Goal: Transaction & Acquisition: Purchase product/service

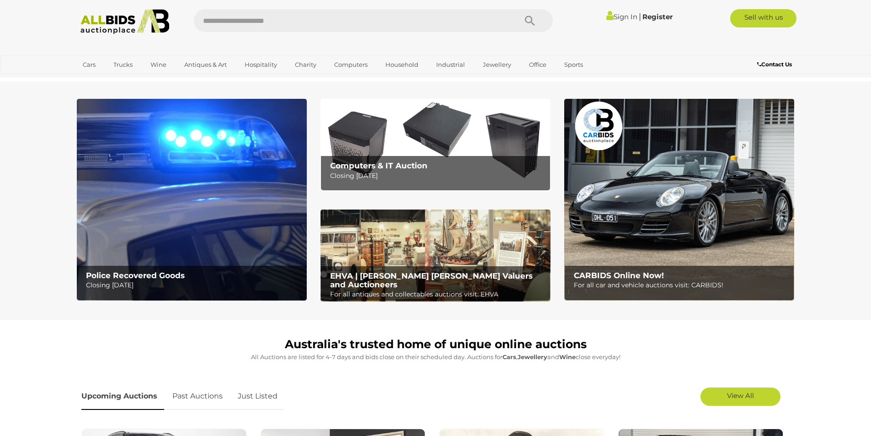
click at [141, 162] on img at bounding box center [192, 200] width 230 height 202
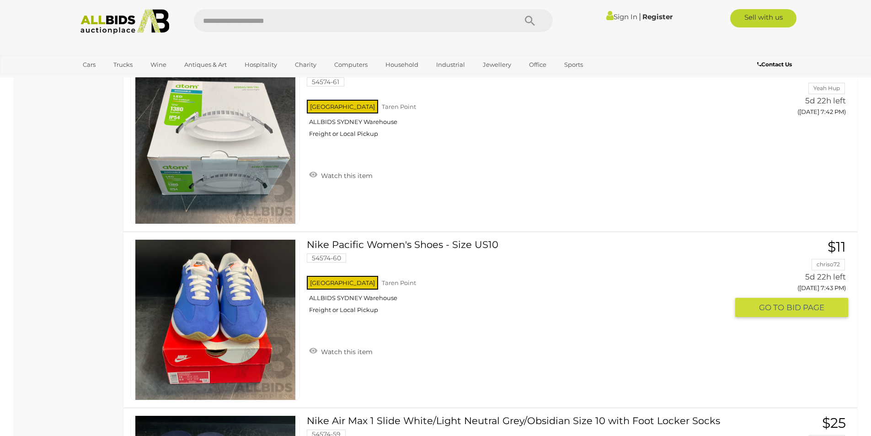
scroll to position [7726, 0]
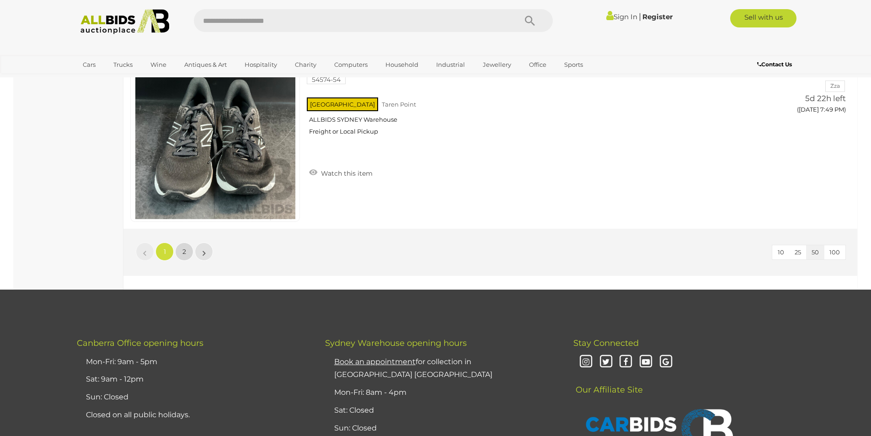
click at [181, 249] on link "2" at bounding box center [184, 251] width 18 height 18
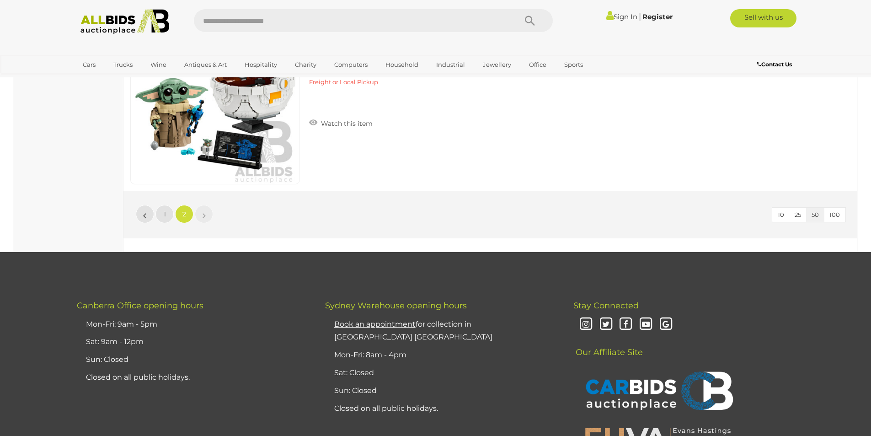
scroll to position [8069, 0]
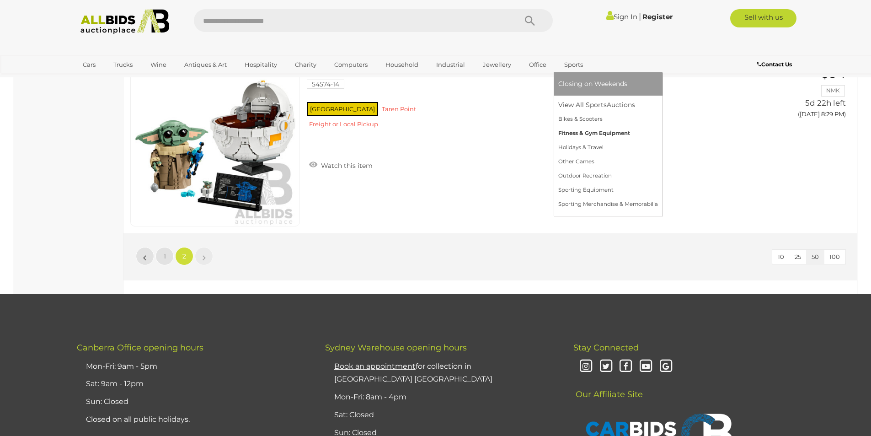
click at [577, 131] on link "Fitness & Gym Equipment" at bounding box center [608, 133] width 100 height 14
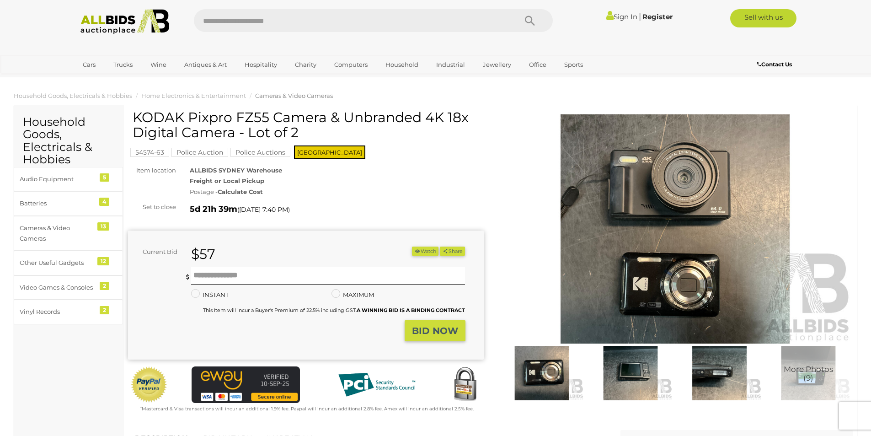
click at [604, 385] on img at bounding box center [630, 373] width 84 height 54
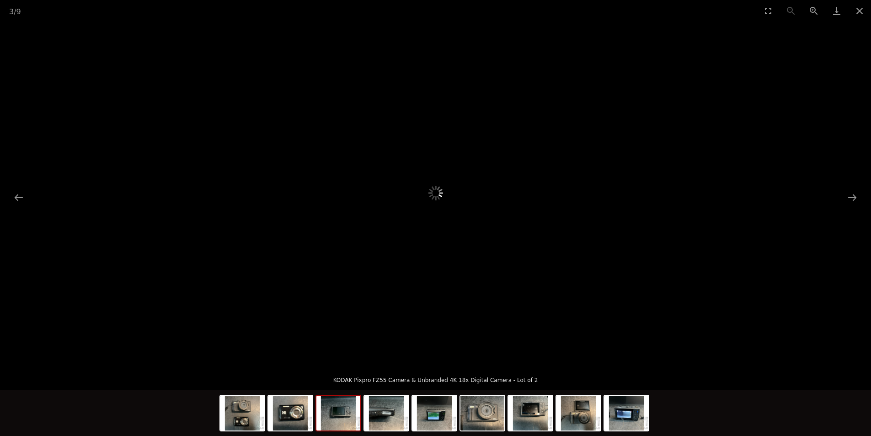
click at [648, 374] on div "3 / 9 KODAK Pixpro FZ55 Camera & Unbranded 4K 18x Digital Camera - Lot of 2" at bounding box center [435, 218] width 871 height 436
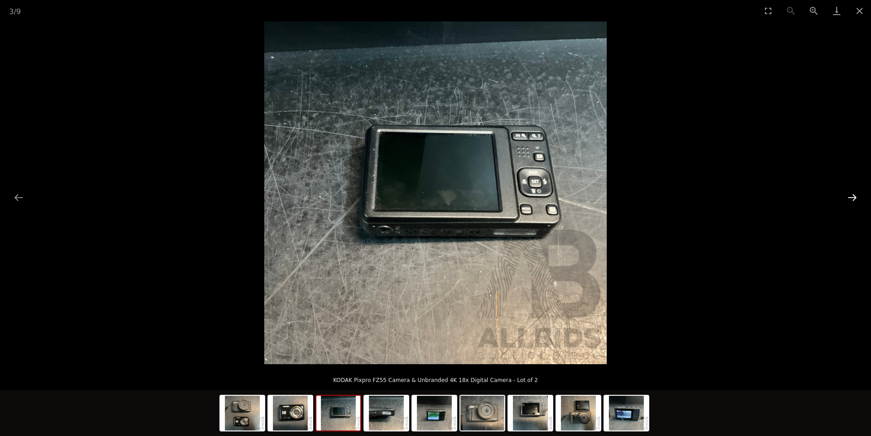
click at [855, 201] on button "Next slide" at bounding box center [852, 197] width 19 height 18
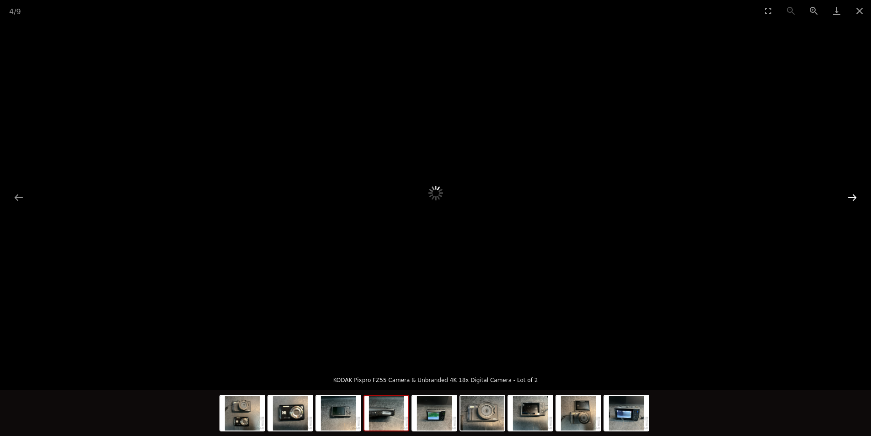
click at [855, 201] on button "Next slide" at bounding box center [852, 197] width 19 height 18
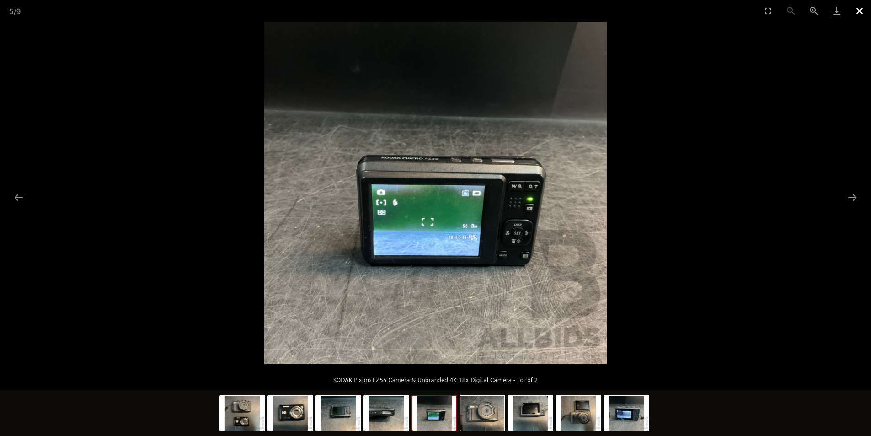
click at [863, 12] on button "Close gallery" at bounding box center [859, 10] width 23 height 21
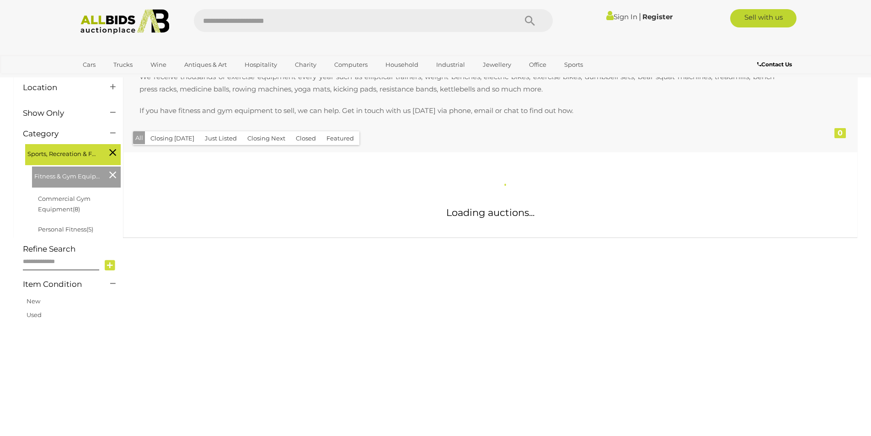
scroll to position [137, 0]
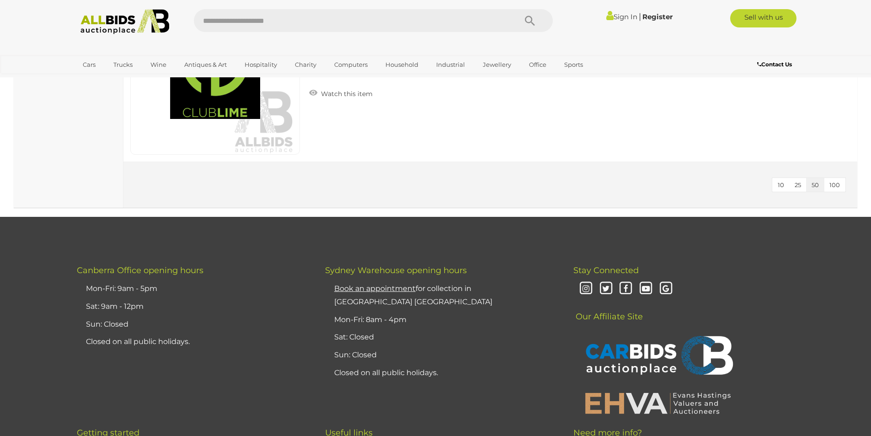
scroll to position [2331, 0]
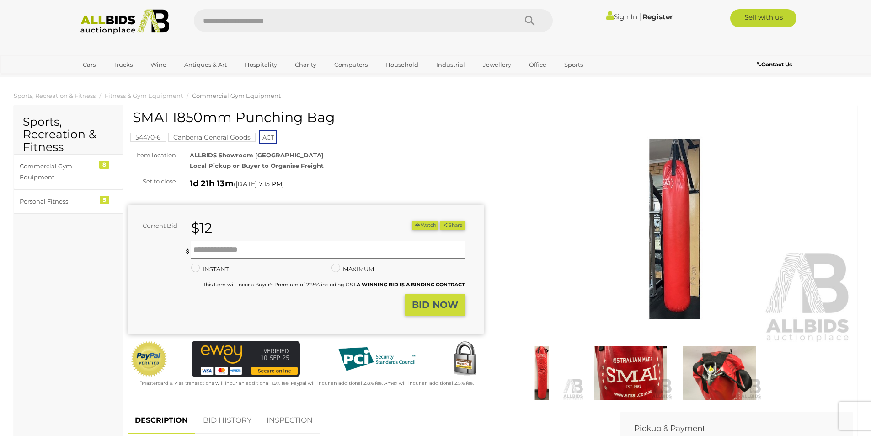
click at [642, 377] on img at bounding box center [630, 373] width 84 height 54
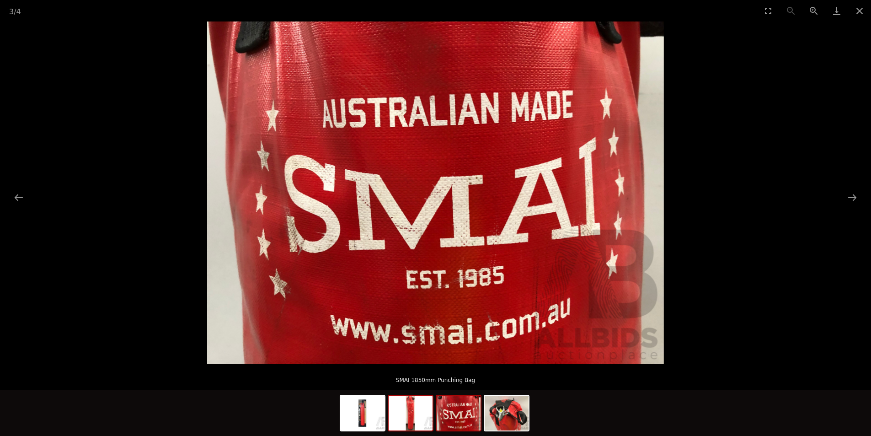
click at [415, 406] on img at bounding box center [411, 412] width 44 height 35
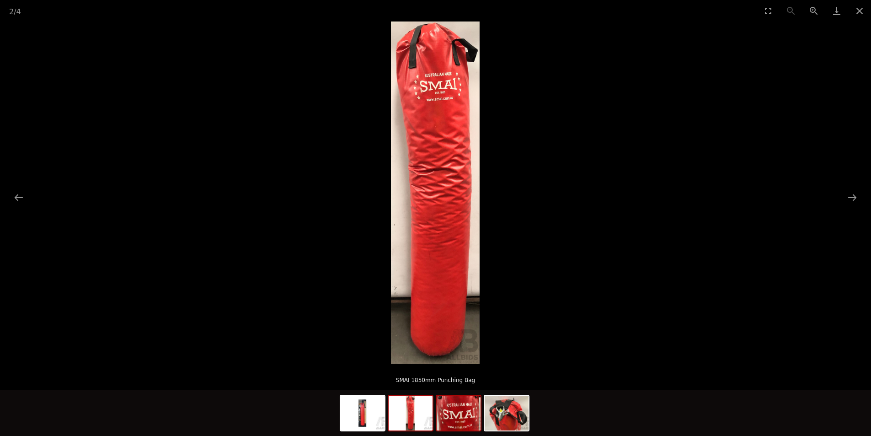
click at [449, 407] on img at bounding box center [459, 412] width 44 height 35
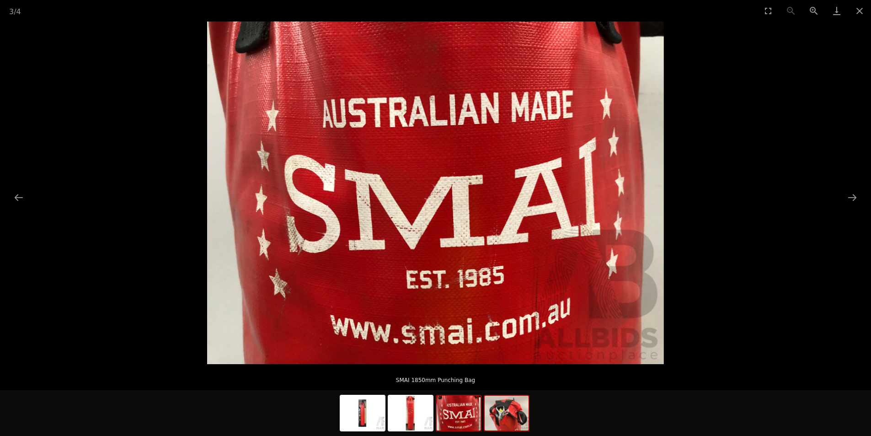
click at [507, 417] on img at bounding box center [507, 412] width 44 height 35
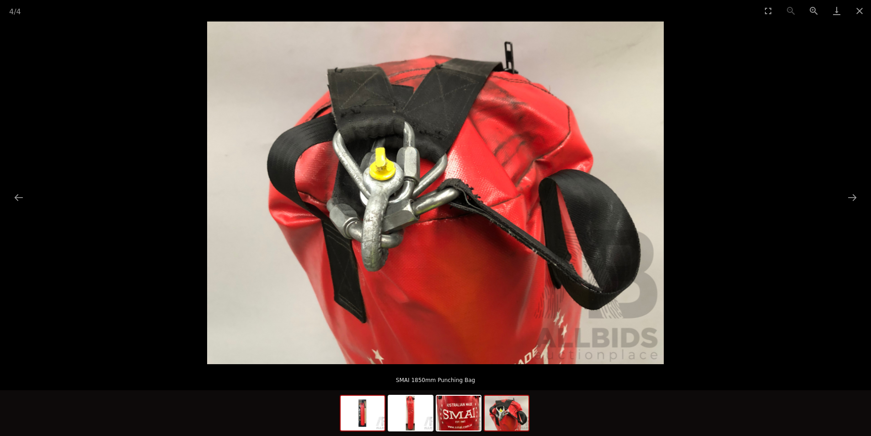
click at [357, 410] on img at bounding box center [363, 412] width 44 height 35
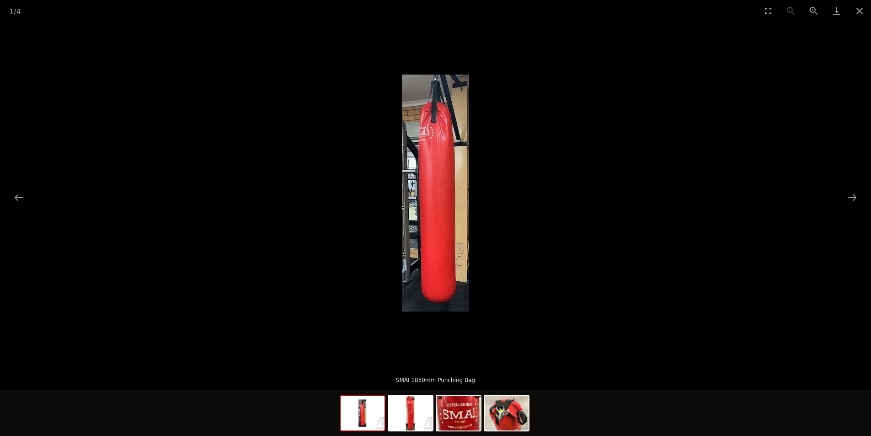
click at [853, 144] on picture at bounding box center [435, 192] width 871 height 342
click at [862, 19] on button "Close gallery" at bounding box center [859, 10] width 23 height 21
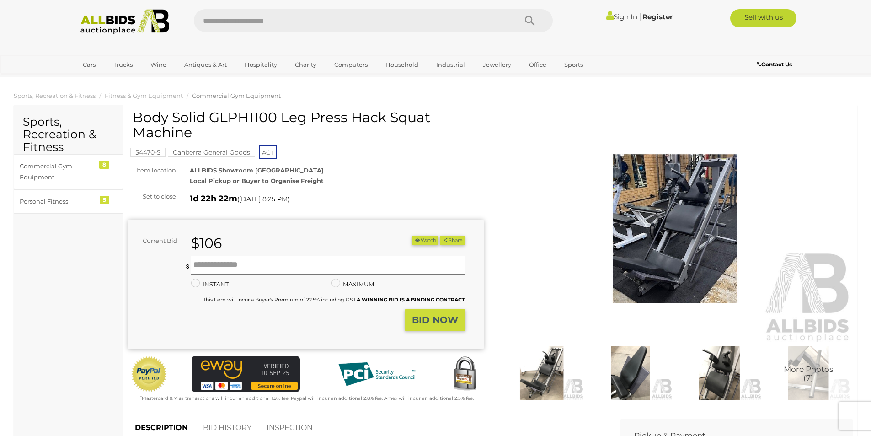
drag, startPoint x: 196, startPoint y: 135, endPoint x: 133, endPoint y: 121, distance: 65.1
click at [133, 121] on h1 "Body Solid GLPH1100 Leg Press Hack Squat Machine" at bounding box center [307, 125] width 349 height 30
copy h1 "Body Solid GLPH1100 Leg Press Hack Squat Machine"
click at [496, 162] on div "More Photos (7)" at bounding box center [675, 258] width 369 height 297
click at [676, 219] on img at bounding box center [675, 228] width 356 height 229
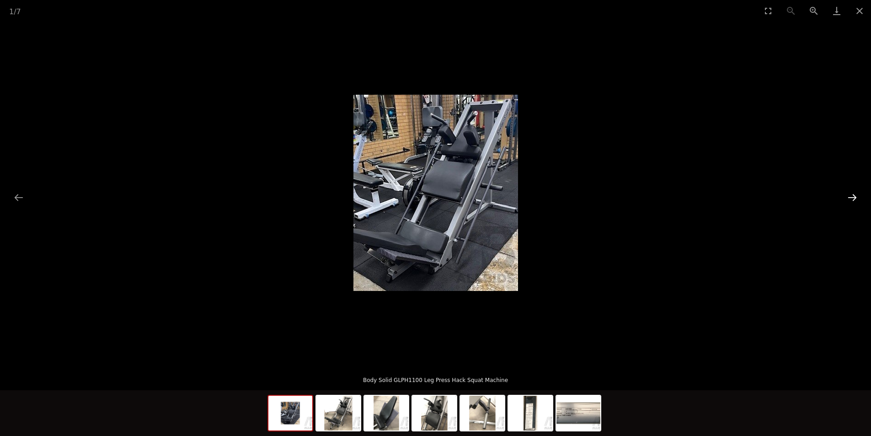
click at [855, 200] on button "Next slide" at bounding box center [852, 197] width 19 height 18
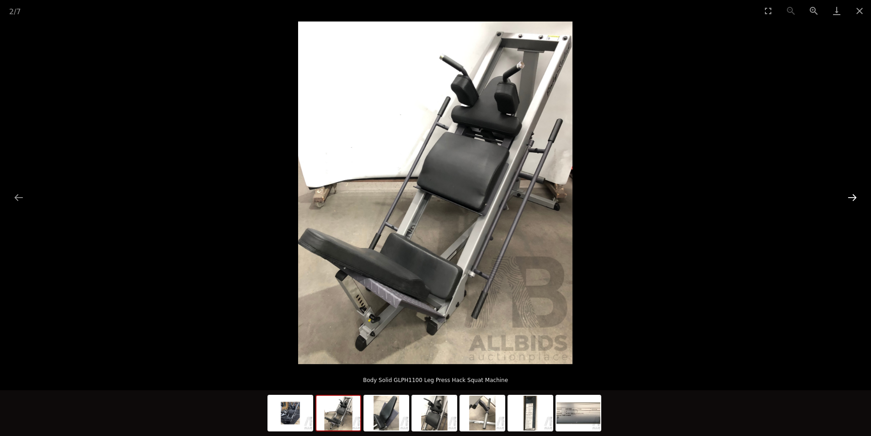
click at [854, 200] on button "Next slide" at bounding box center [852, 197] width 19 height 18
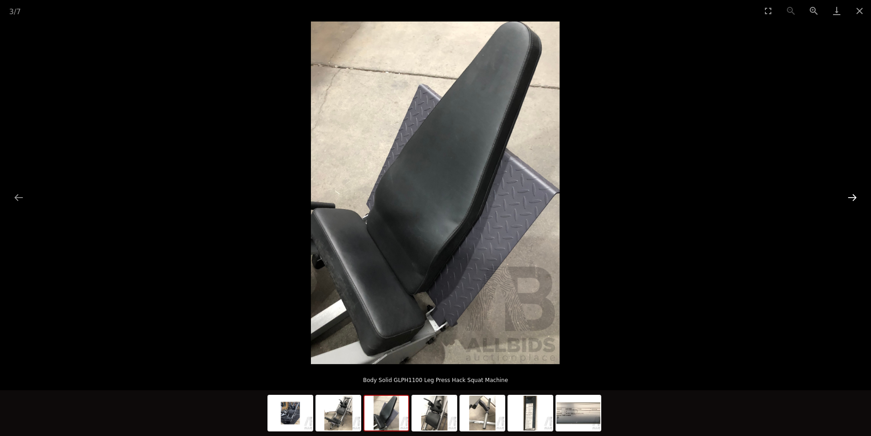
click at [854, 200] on button "Next slide" at bounding box center [852, 197] width 19 height 18
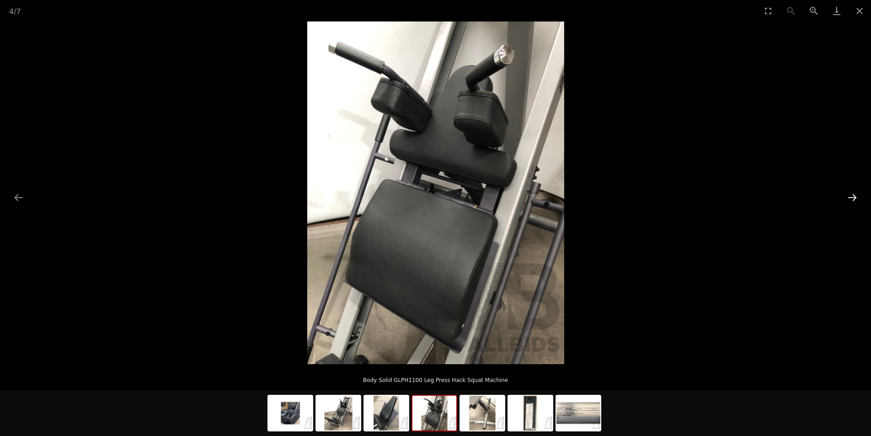
click at [854, 200] on button "Next slide" at bounding box center [852, 197] width 19 height 18
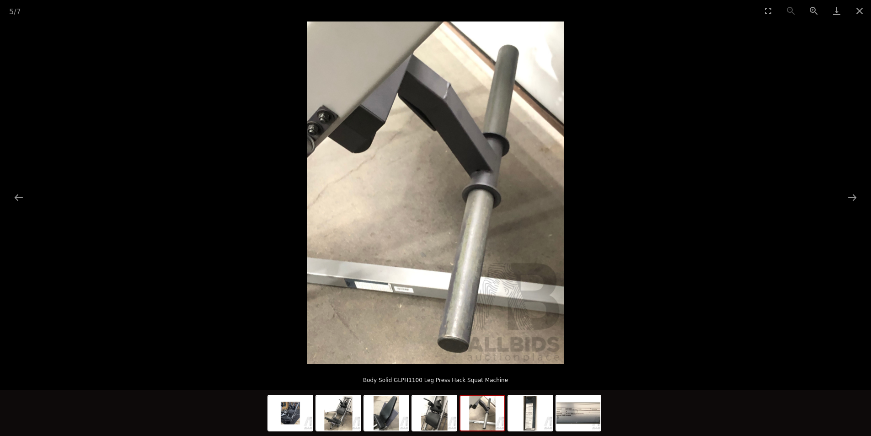
click at [849, 210] on picture at bounding box center [435, 192] width 871 height 342
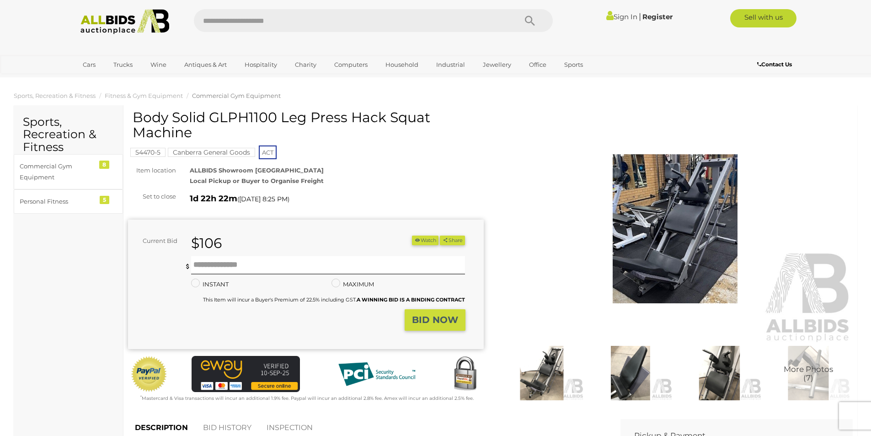
click at [802, 367] on span "More Photos (7)" at bounding box center [808, 373] width 49 height 17
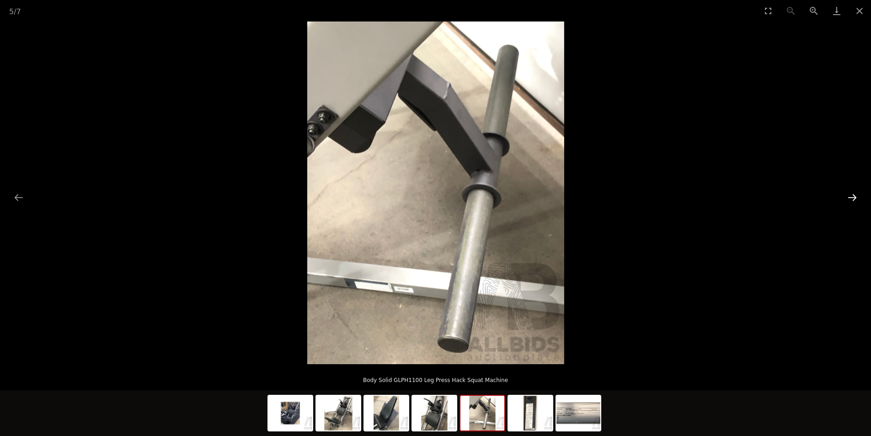
click at [855, 195] on button "Next slide" at bounding box center [852, 197] width 19 height 18
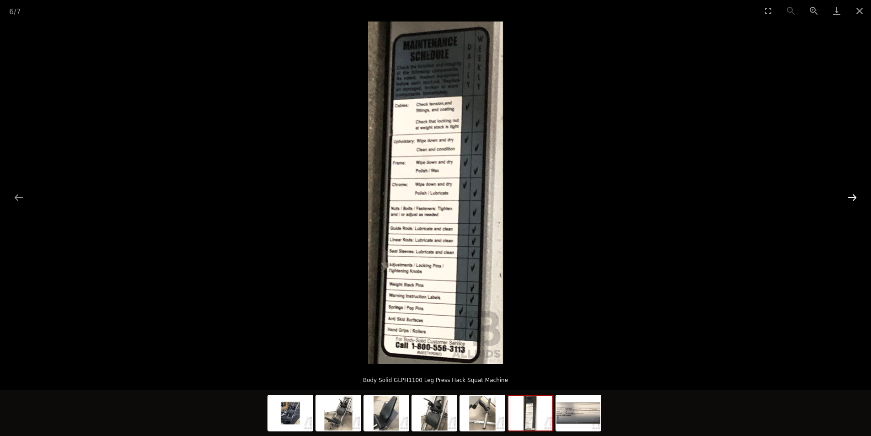
click at [855, 195] on button "Next slide" at bounding box center [852, 197] width 19 height 18
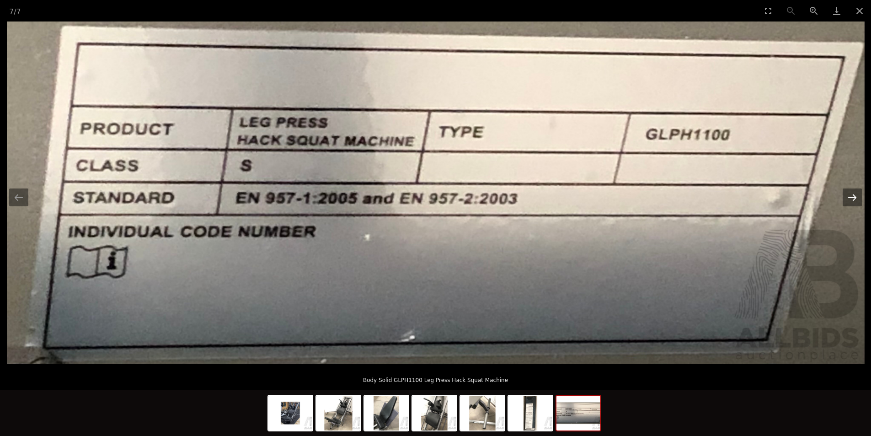
click at [854, 195] on button "Next slide" at bounding box center [852, 197] width 19 height 18
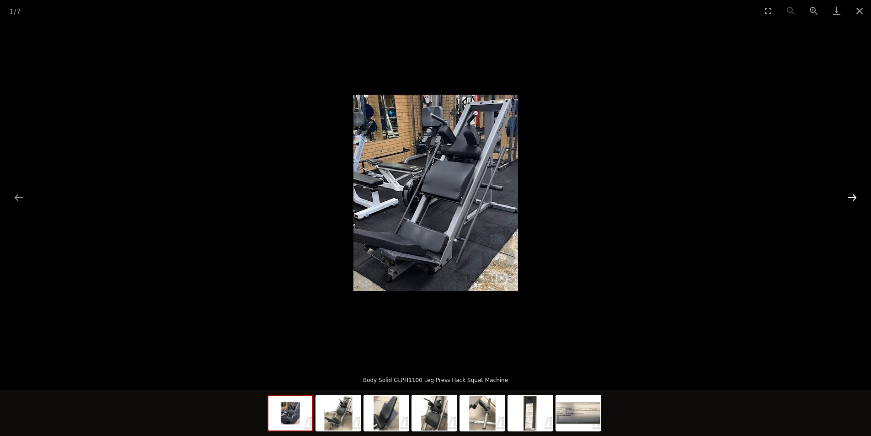
click at [853, 196] on button "Next slide" at bounding box center [852, 197] width 19 height 18
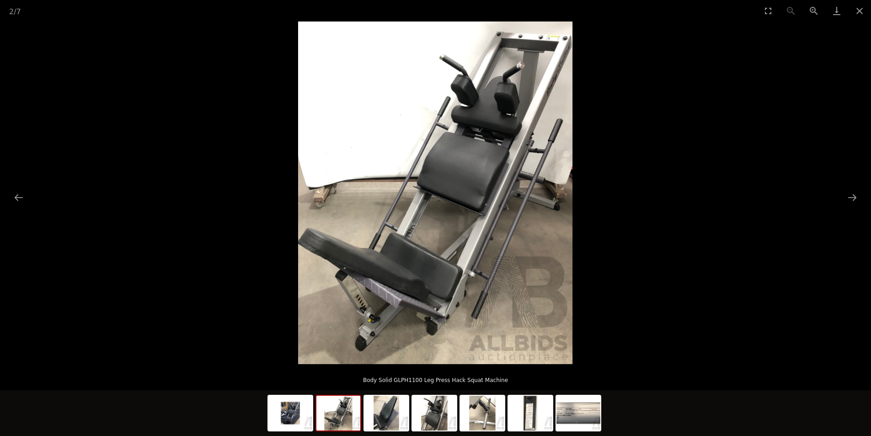
click at [739, 234] on picture at bounding box center [435, 192] width 871 height 342
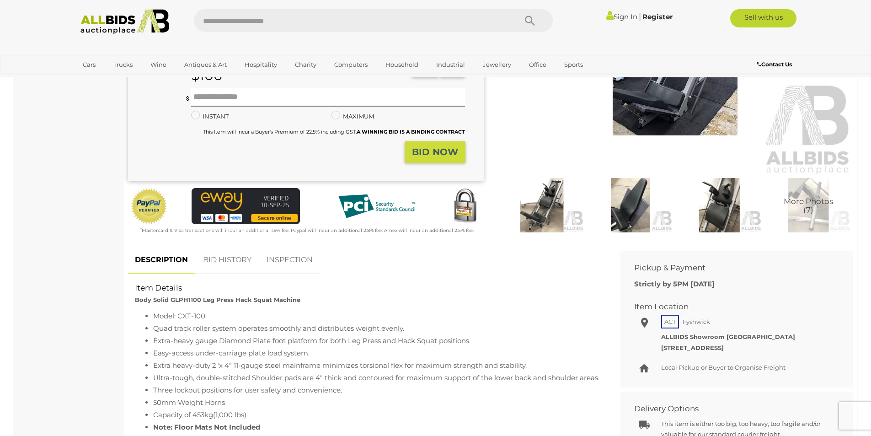
scroll to position [46, 0]
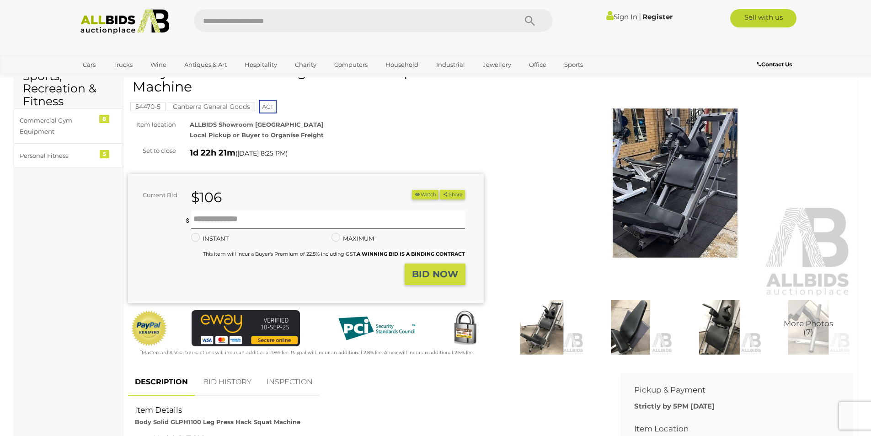
click at [649, 222] on img at bounding box center [675, 183] width 356 height 229
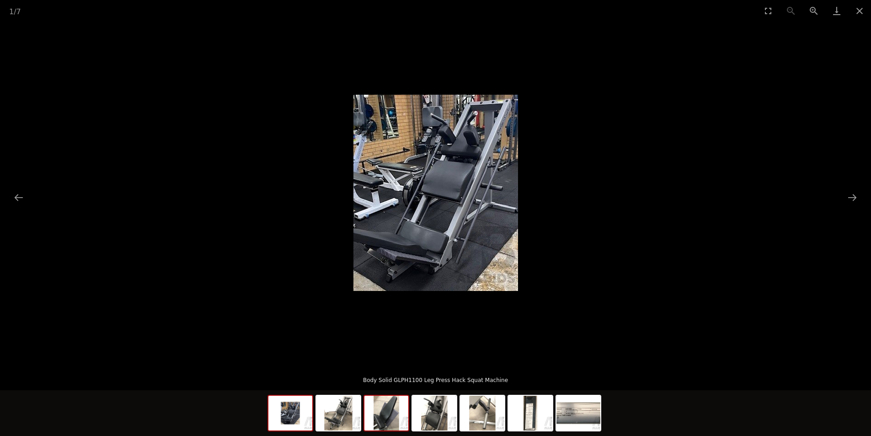
click at [384, 407] on img at bounding box center [386, 412] width 44 height 35
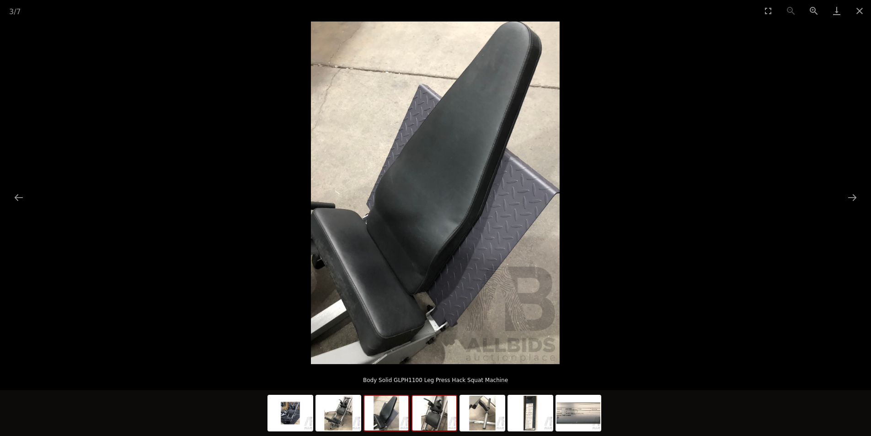
click at [437, 405] on img at bounding box center [434, 412] width 44 height 35
click at [449, 406] on img at bounding box center [434, 412] width 44 height 35
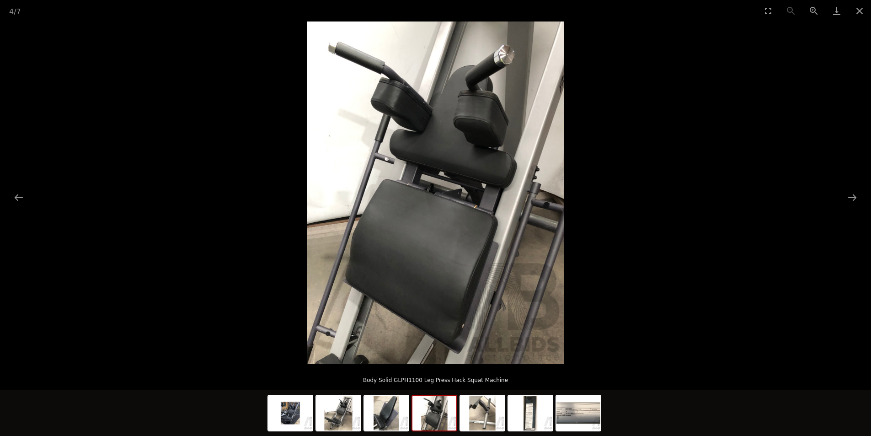
click at [656, 285] on picture at bounding box center [435, 192] width 871 height 342
